Goal: Check status: Check status

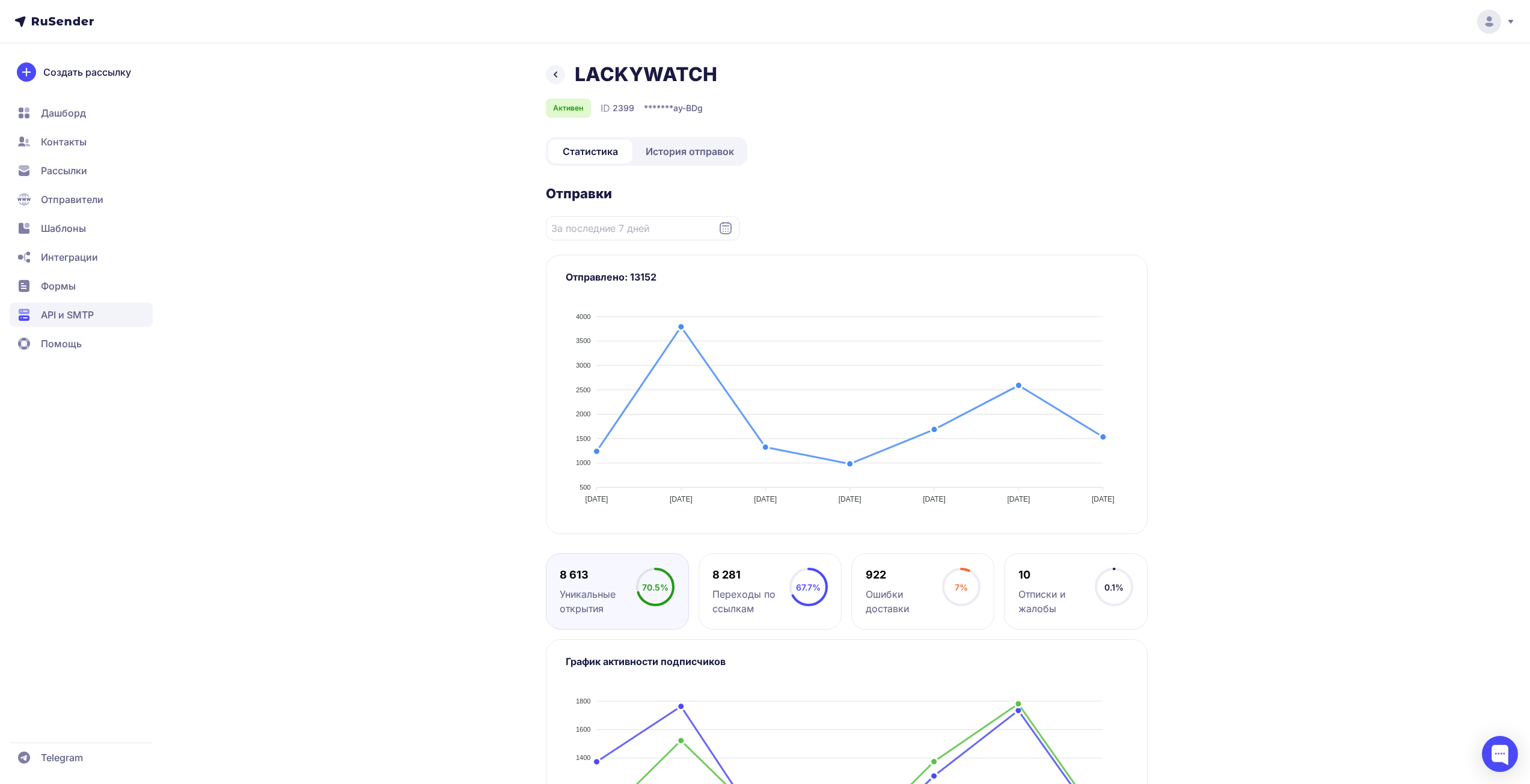
click at [346, 232] on div "LACKYWATCH Активен ID 2399 ******* ay-BDg Статистика История отправок Отправки …" at bounding box center [766, 497] width 866 height 871
click at [670, 154] on span "История отправок" at bounding box center [689, 151] width 89 height 15
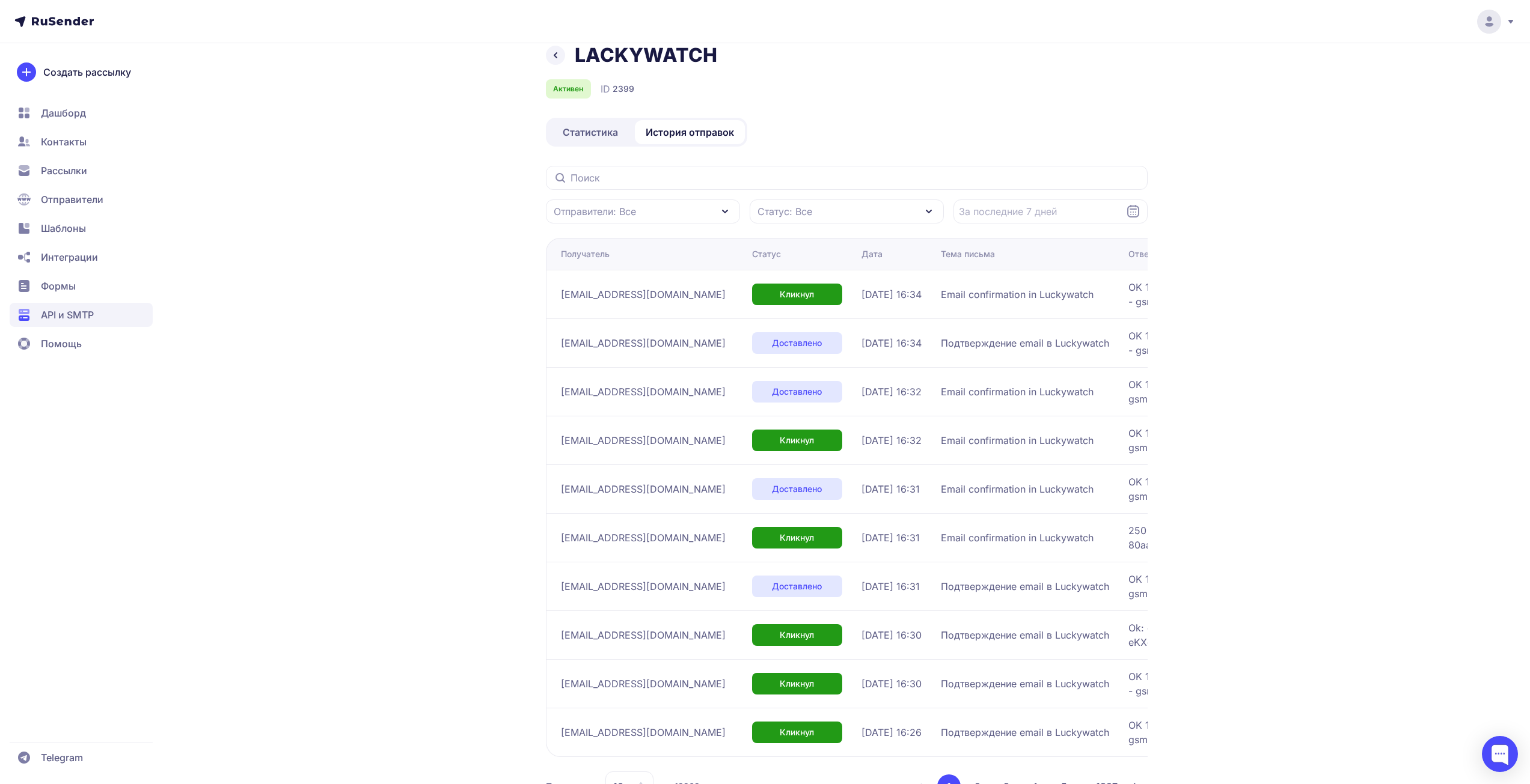
scroll to position [65, 0]
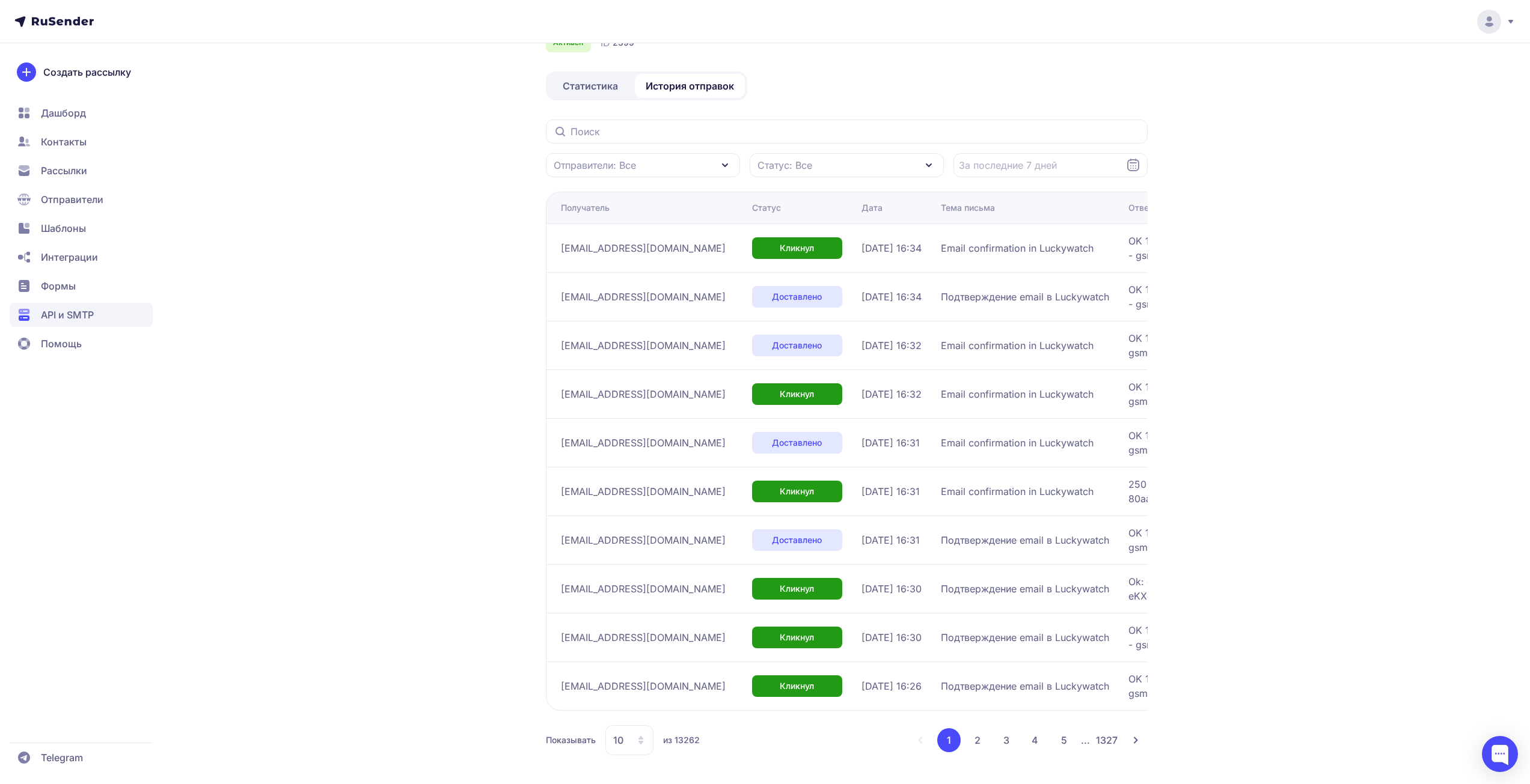
click at [617, 169] on span "Отправители: Все" at bounding box center [595, 164] width 83 height 15
click at [956, 90] on div "LACKYWATCH Активен ID 2399 Статистика История отправок Отправители: Все Отправи…" at bounding box center [847, 390] width 601 height 787
click at [639, 737] on icon at bounding box center [641, 740] width 10 height 10
click at [649, 710] on span "100" at bounding box center [677, 701] width 129 height 24
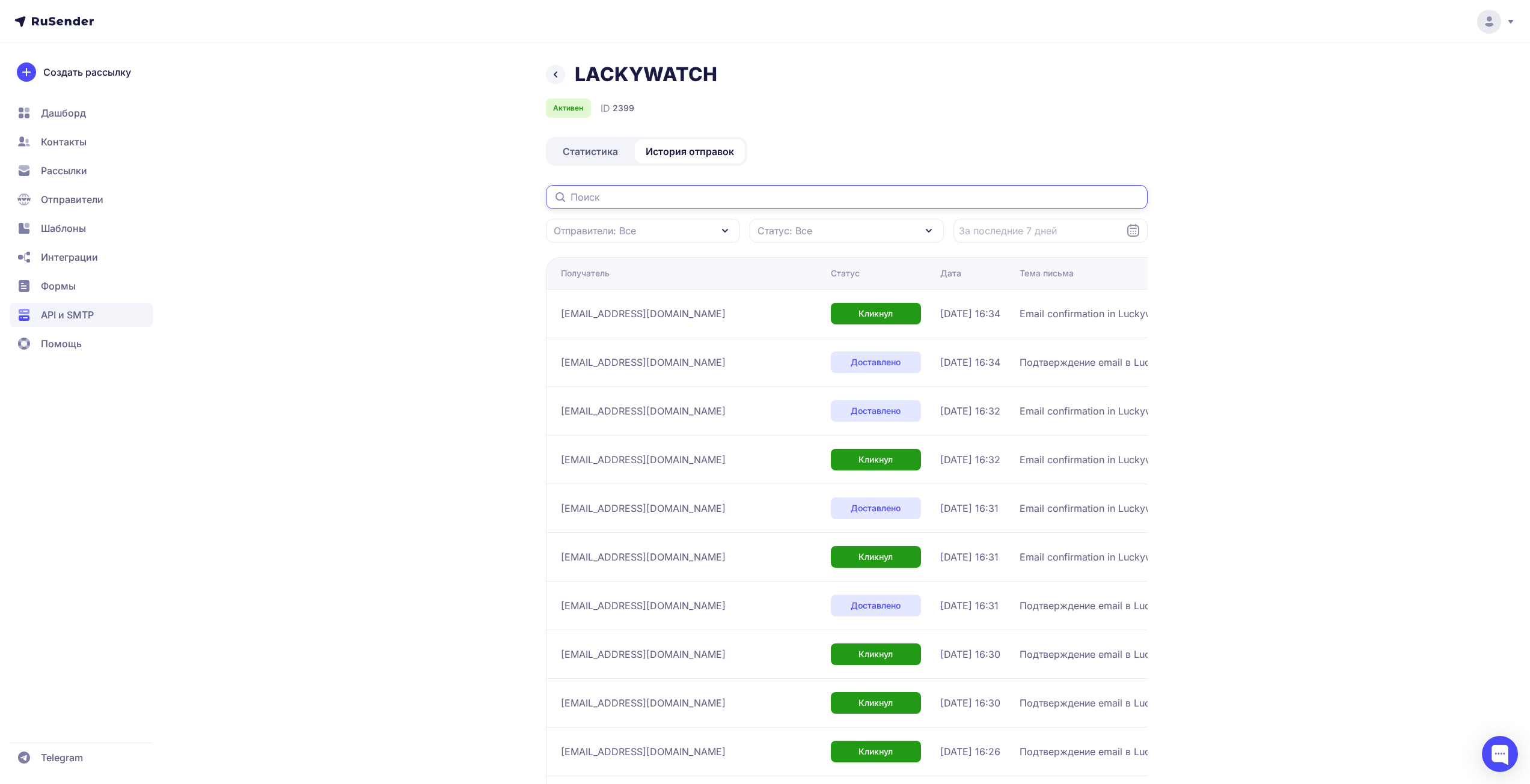
click at [685, 196] on input "text" at bounding box center [847, 196] width 601 height 24
paste input "[EMAIL_ADDRESS][DOMAIN_NAME]"
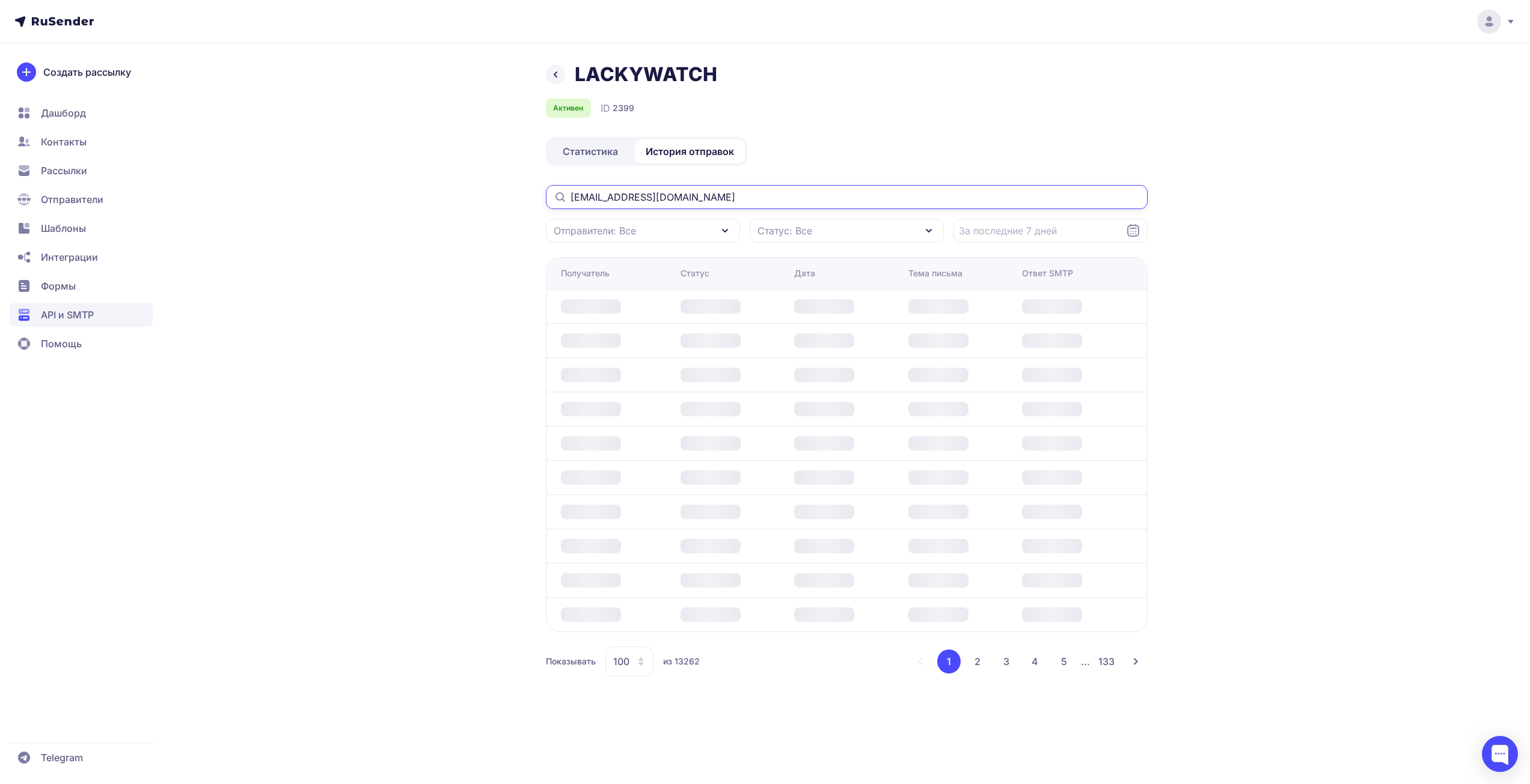
type input "[EMAIL_ADDRESS][DOMAIN_NAME]"
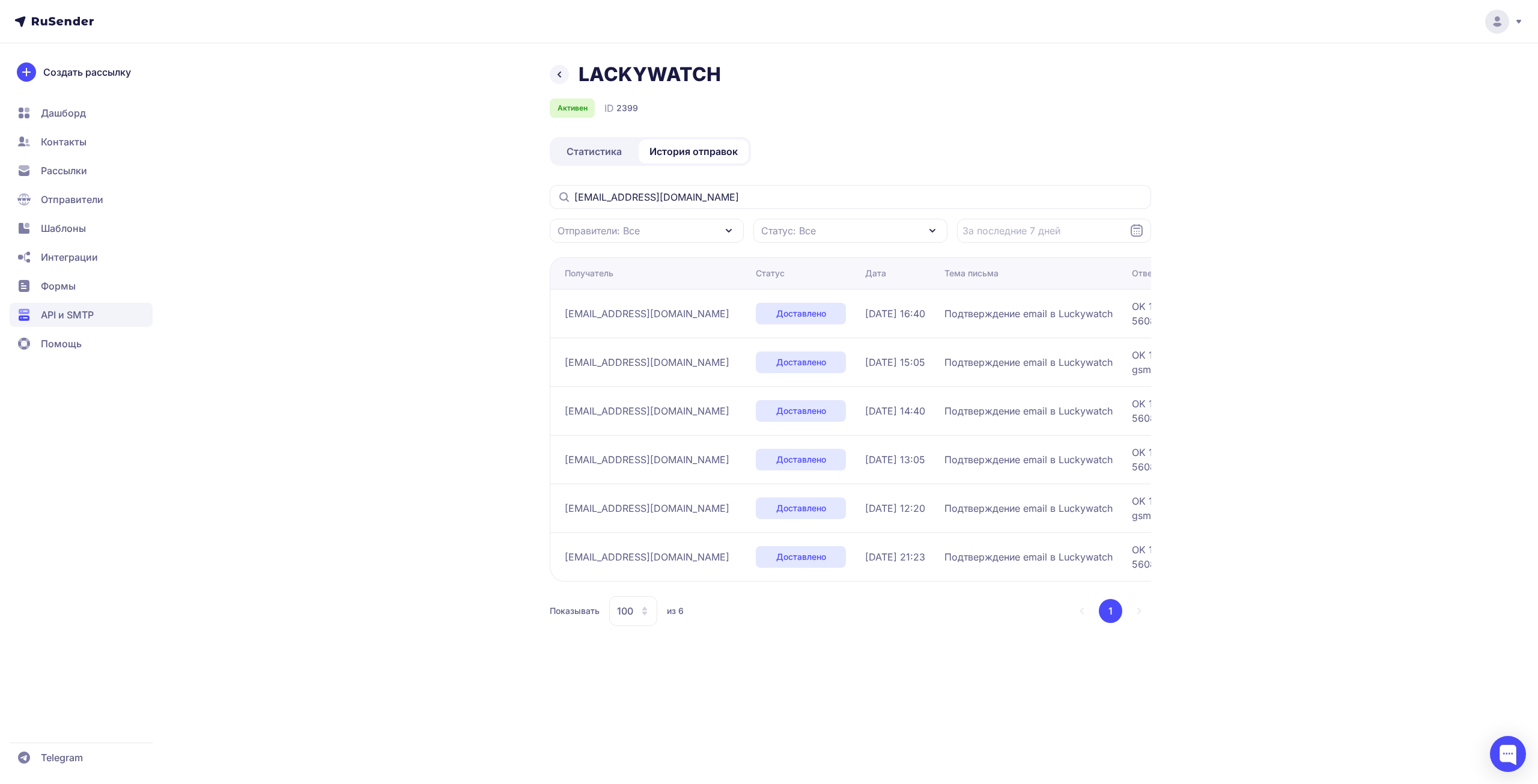
click at [1503, 160] on div "LACKYWATCH Активен ID 2399 Статистика История отправок [EMAIL_ADDRESS][DOMAIN_N…" at bounding box center [769, 392] width 1538 height 784
